Goal: Contribute content

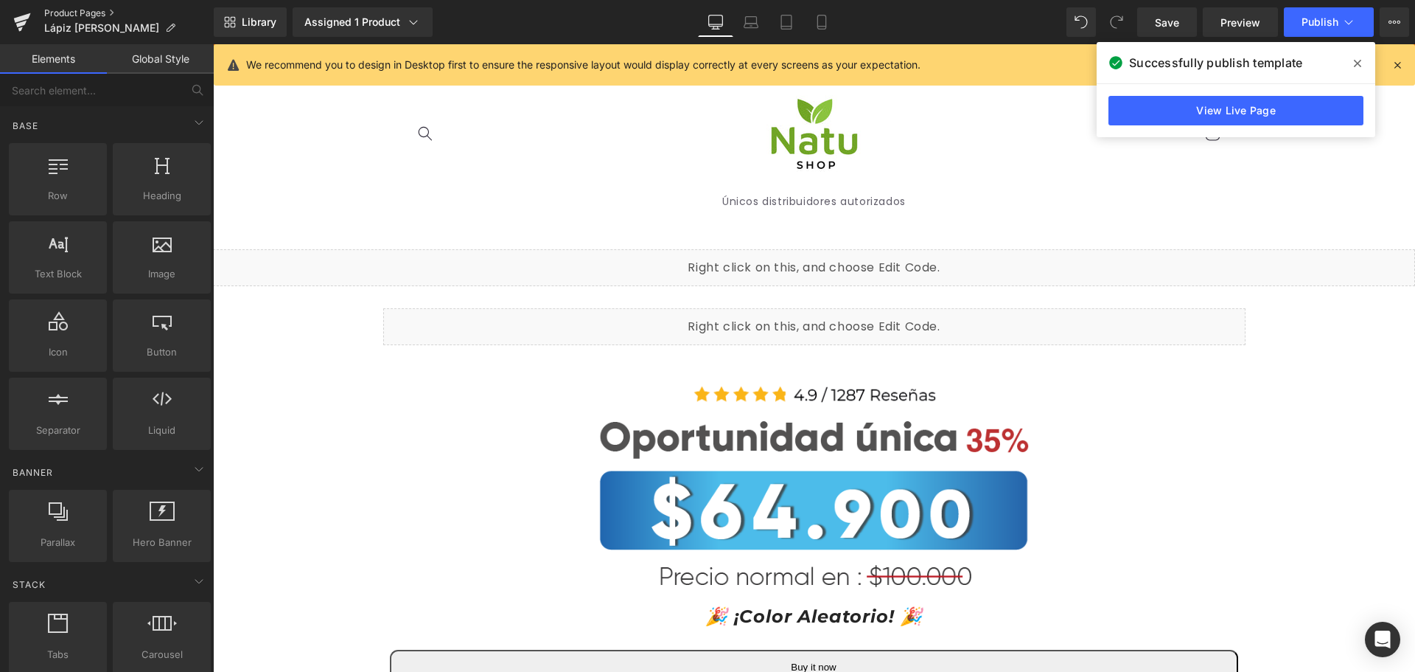
drag, startPoint x: 89, startPoint y: 9, endPoint x: 105, endPoint y: 13, distance: 16.6
click at [89, 9] on link "Product Pages" at bounding box center [129, 13] width 170 height 12
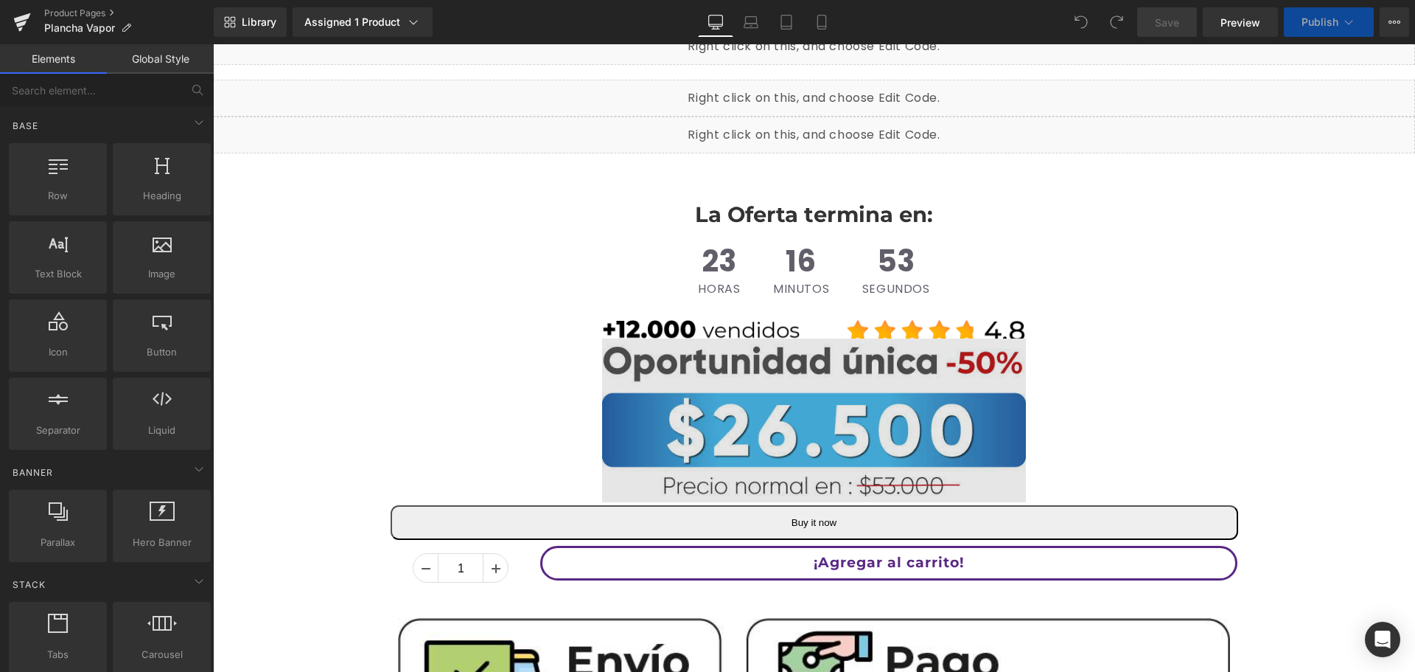
scroll to position [516, 0]
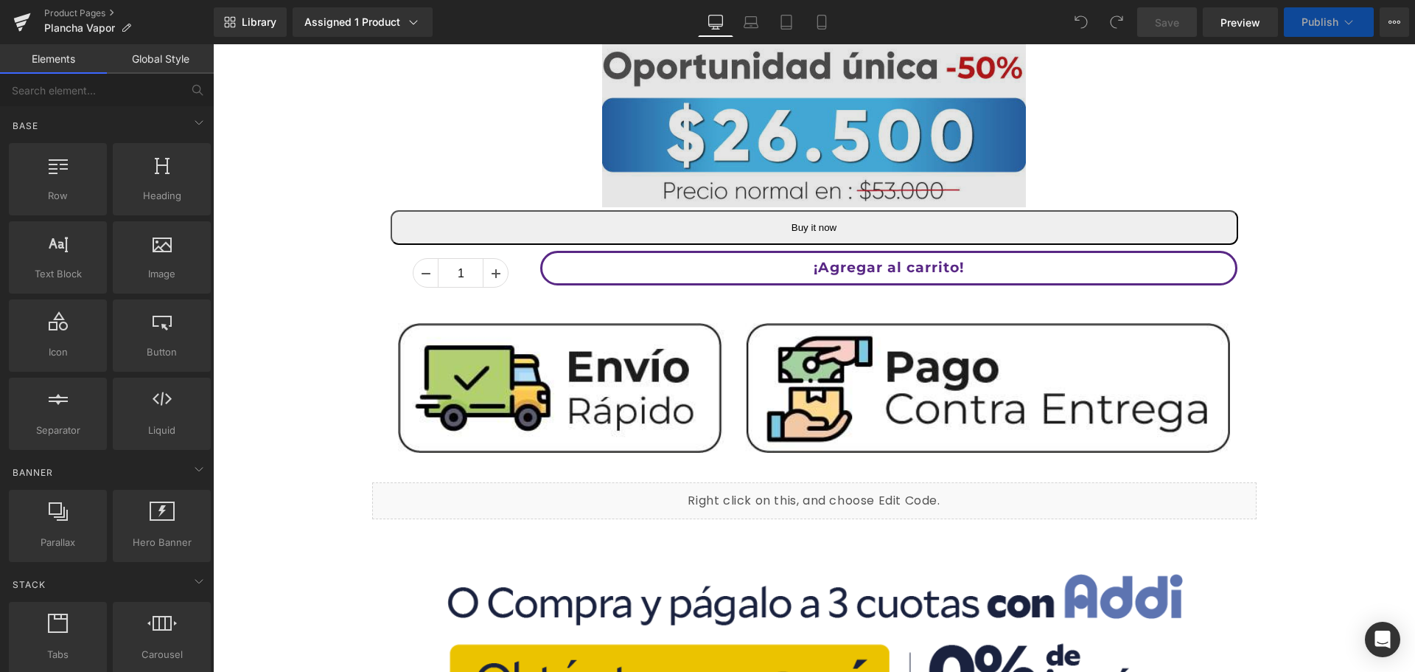
click at [832, 135] on img at bounding box center [814, 120] width 424 height 180
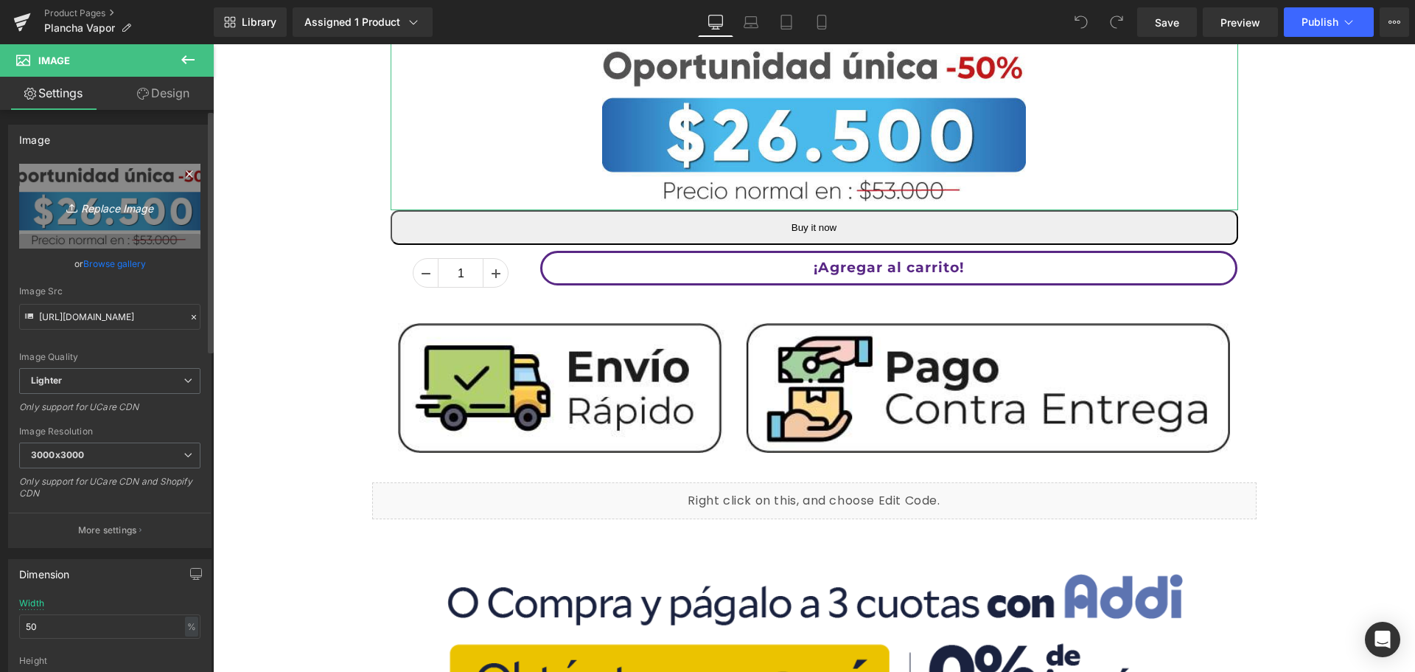
click at [99, 199] on icon "Replace Image" at bounding box center [110, 206] width 118 height 18
type input "C:\fakepath\39.900.png"
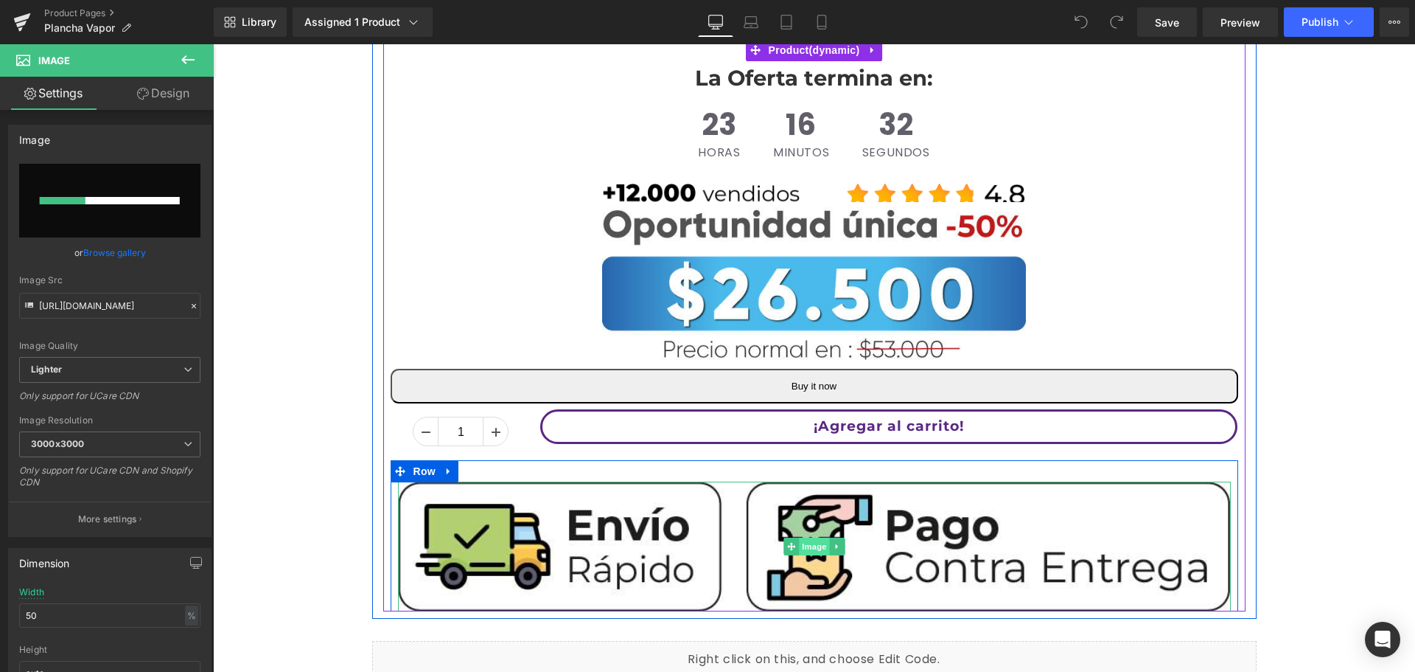
scroll to position [295, 0]
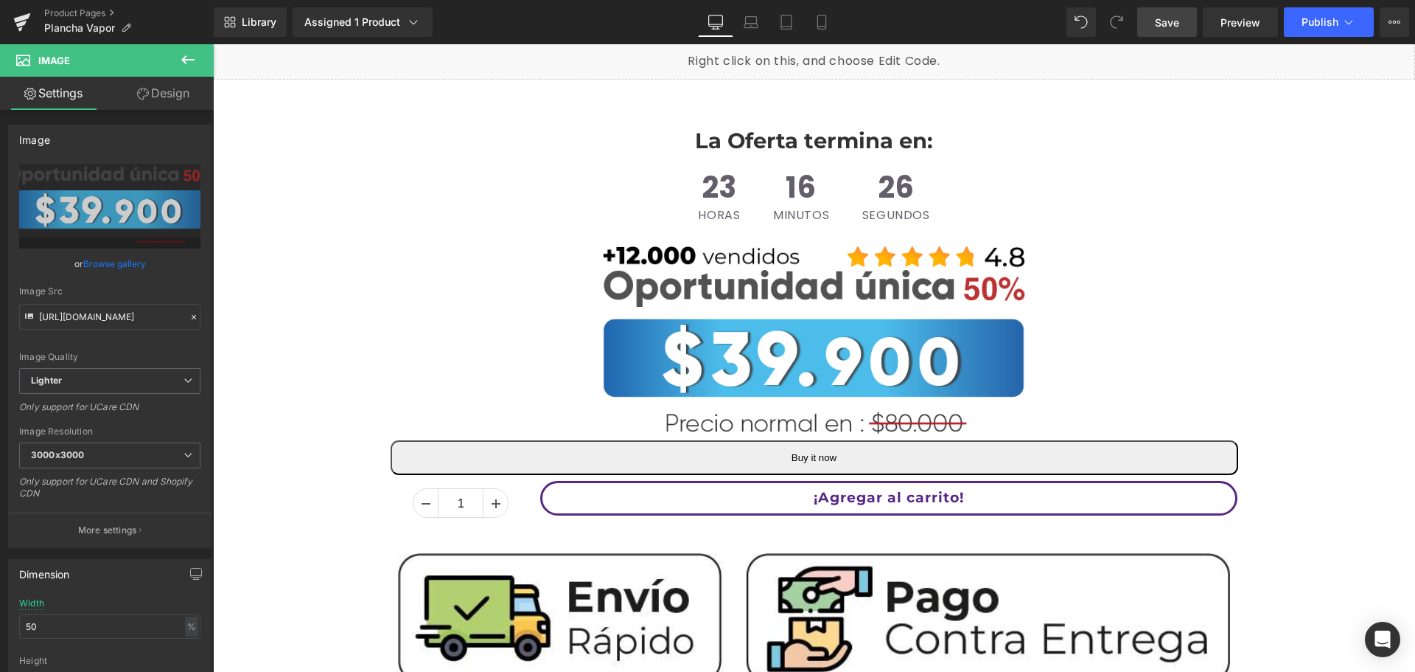
drag, startPoint x: 1156, startPoint y: 21, endPoint x: 1154, endPoint y: 32, distance: 11.2
click at [1156, 21] on span "Save" at bounding box center [1167, 22] width 24 height 15
click at [807, 33] on link "Mobile" at bounding box center [805, 21] width 35 height 29
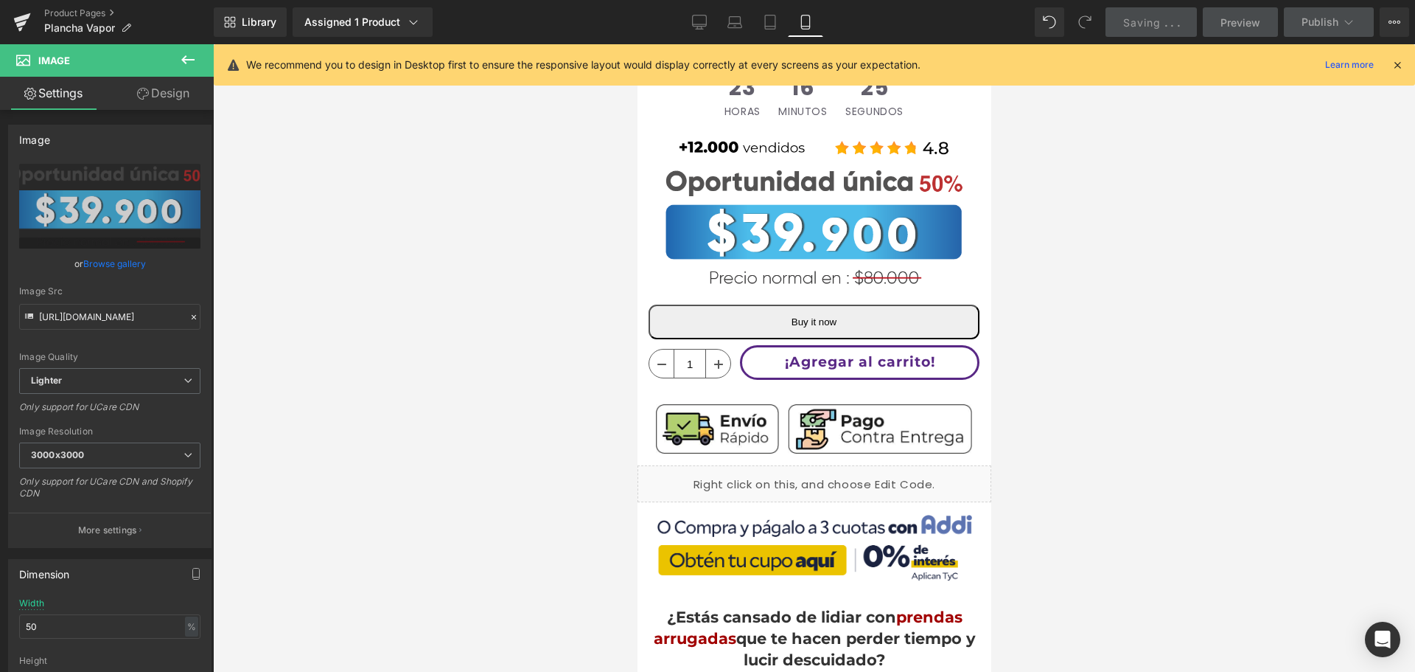
scroll to position [183, 0]
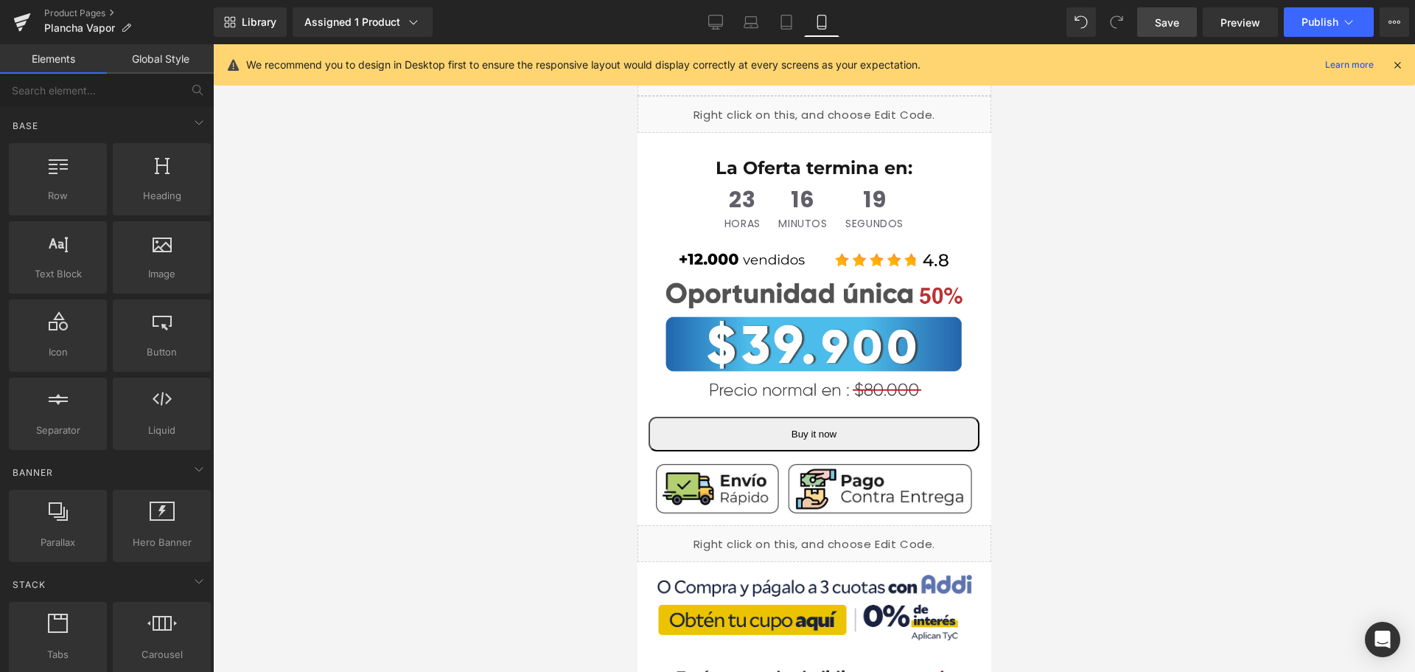
click at [1169, 24] on span "Save" at bounding box center [1167, 22] width 24 height 15
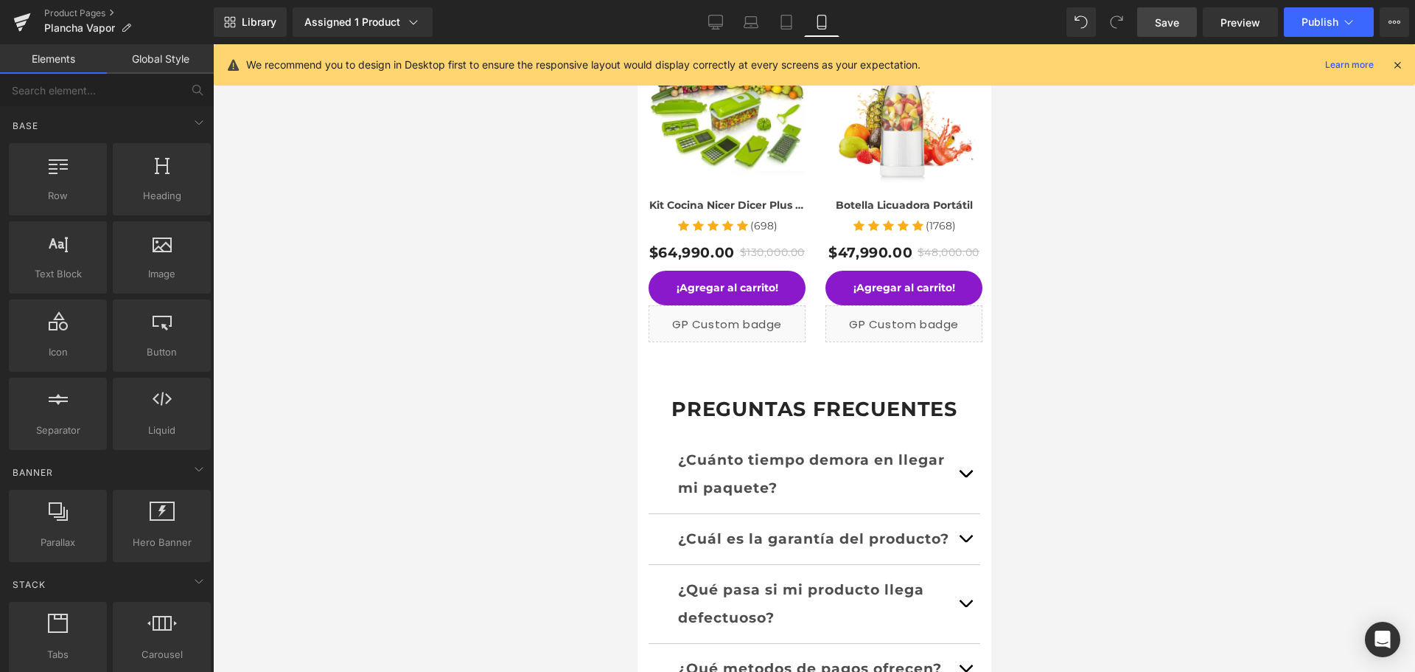
scroll to position [0, 0]
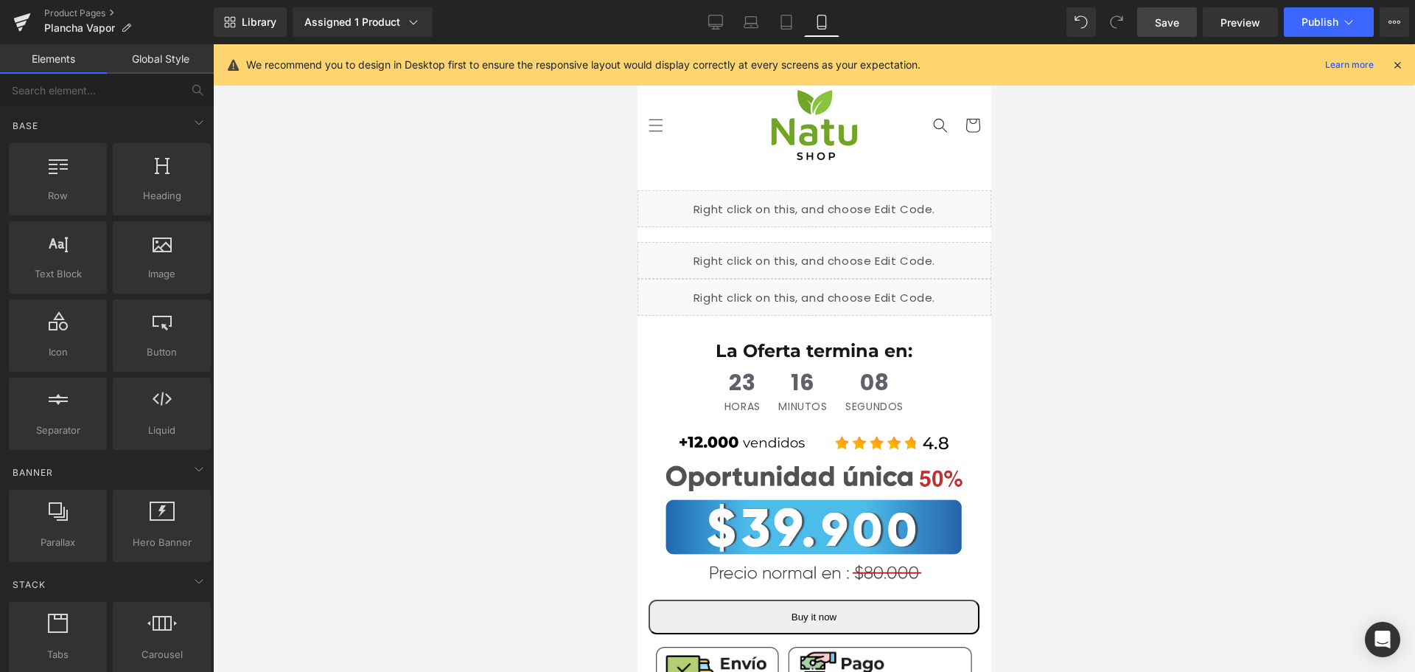
drag, startPoint x: 988, startPoint y: 178, endPoint x: 1991, endPoint y: 55, distance: 1011.0
click at [1359, 16] on button "Publish" at bounding box center [1329, 21] width 90 height 29
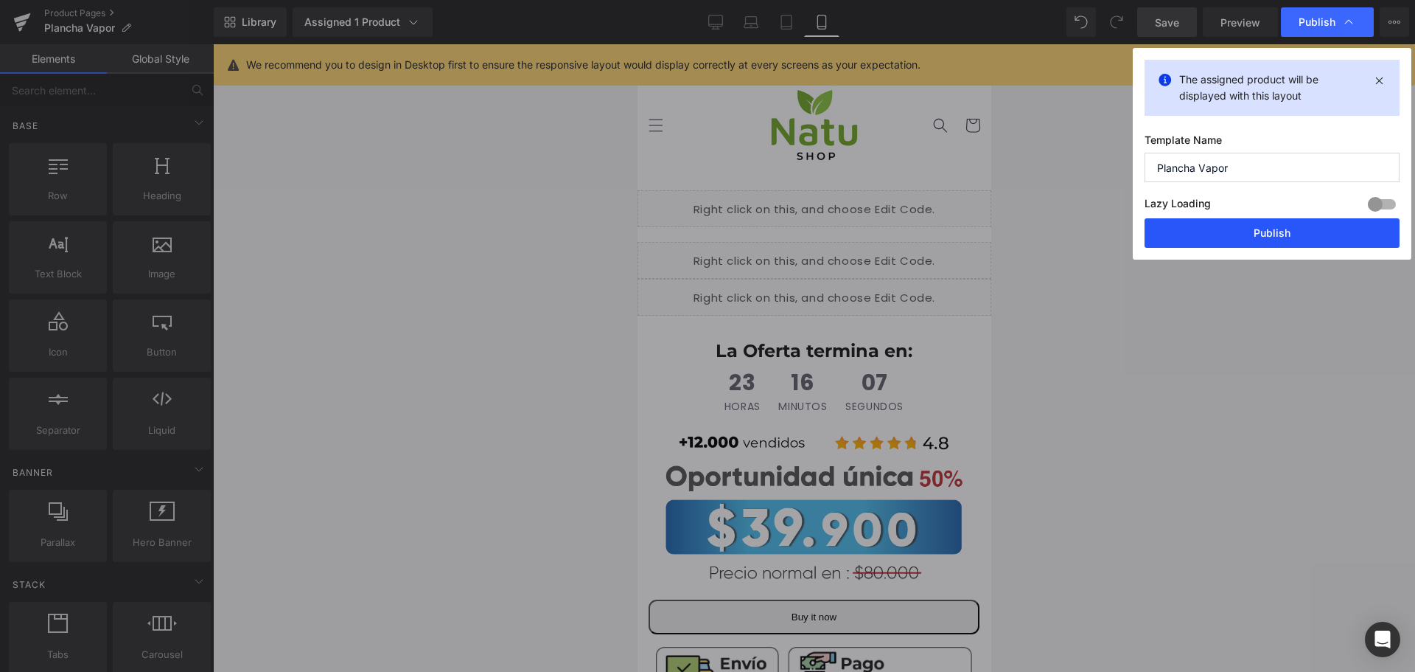
click at [1317, 229] on button "Publish" at bounding box center [1272, 232] width 255 height 29
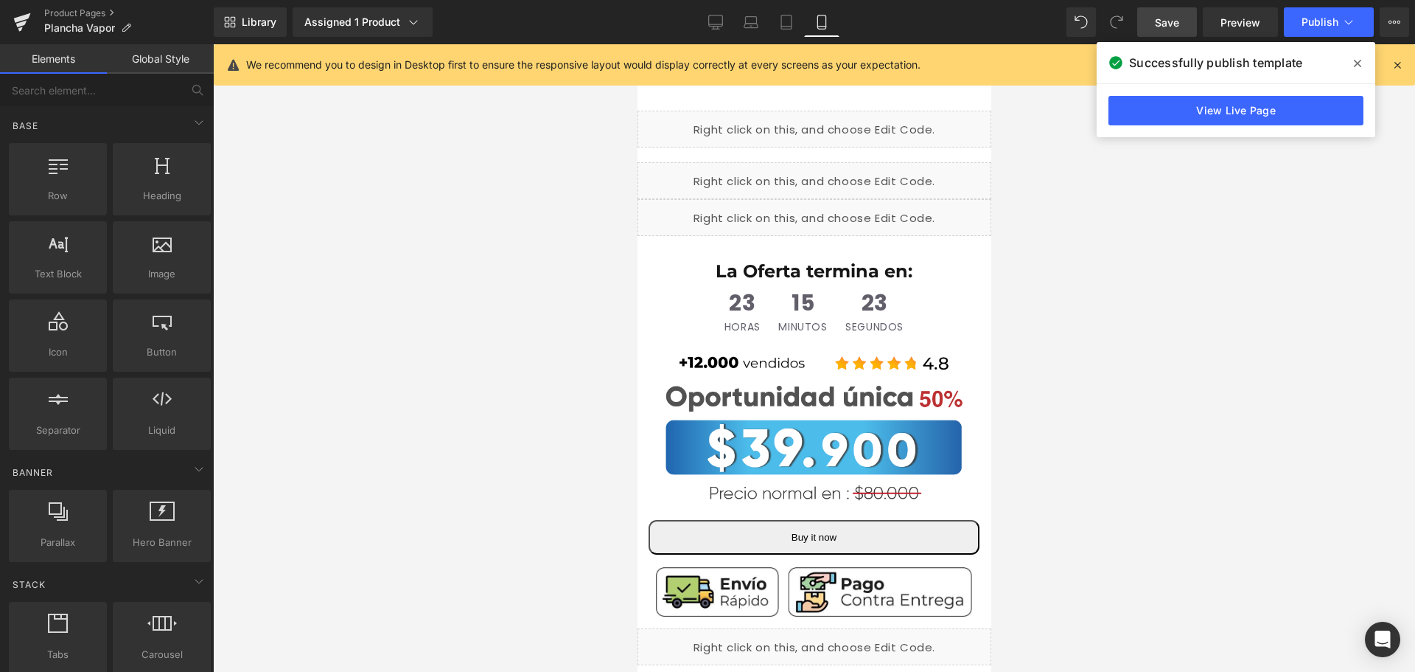
scroll to position [147, 0]
